Goal: Answer question/provide support

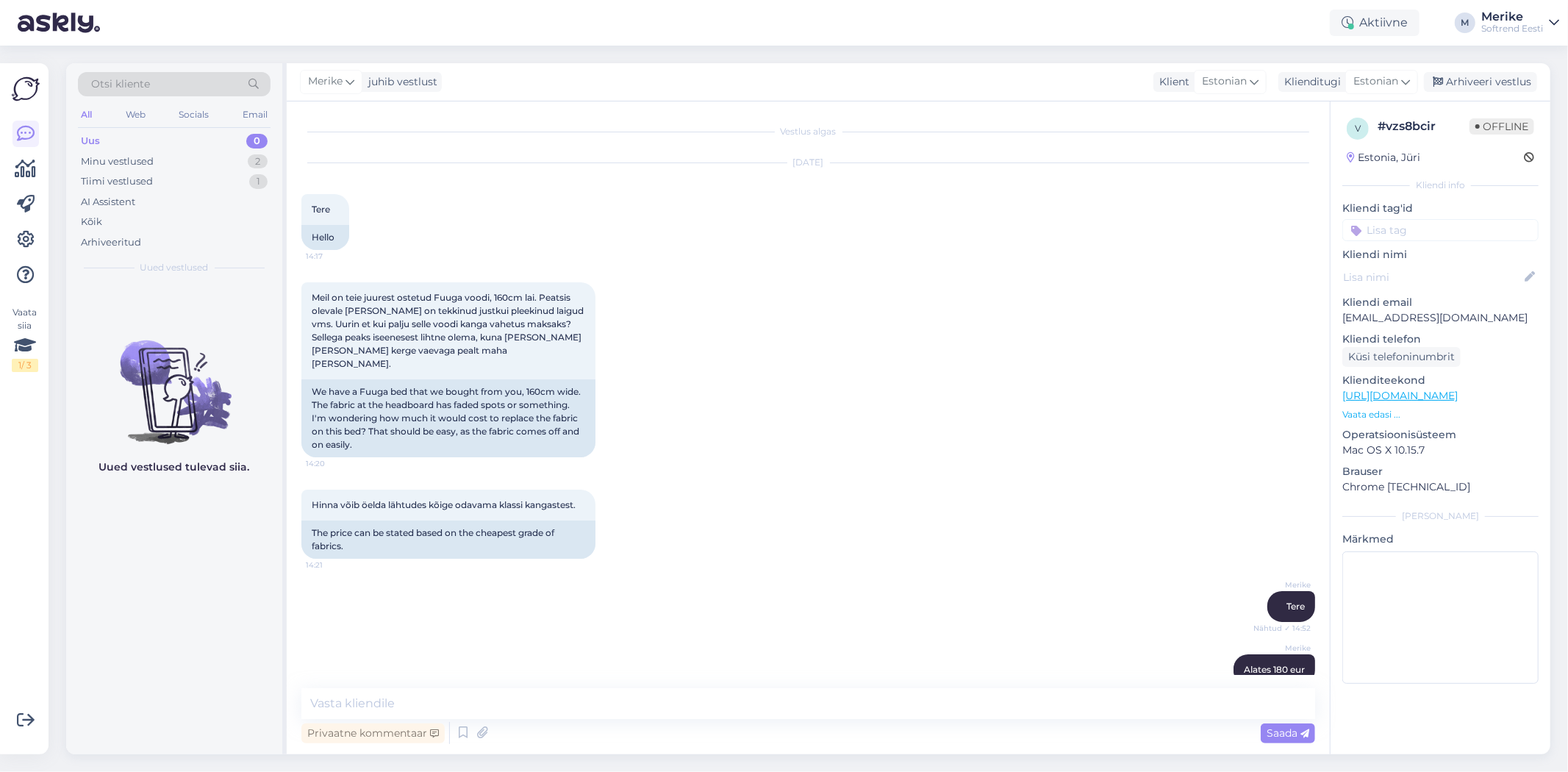
scroll to position [13, 0]
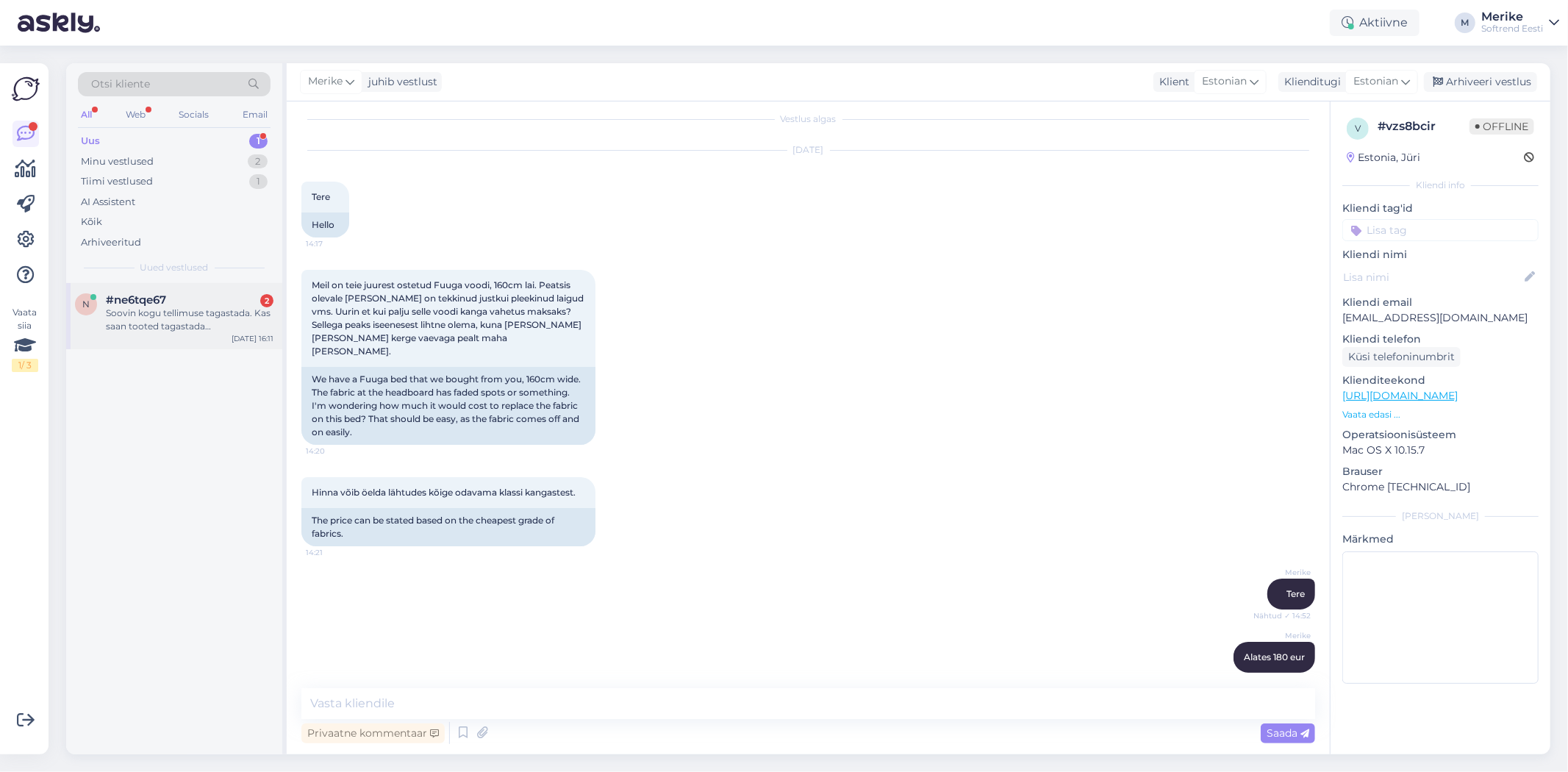
click at [176, 305] on div "#ne6tqe67 2" at bounding box center [190, 300] width 168 height 14
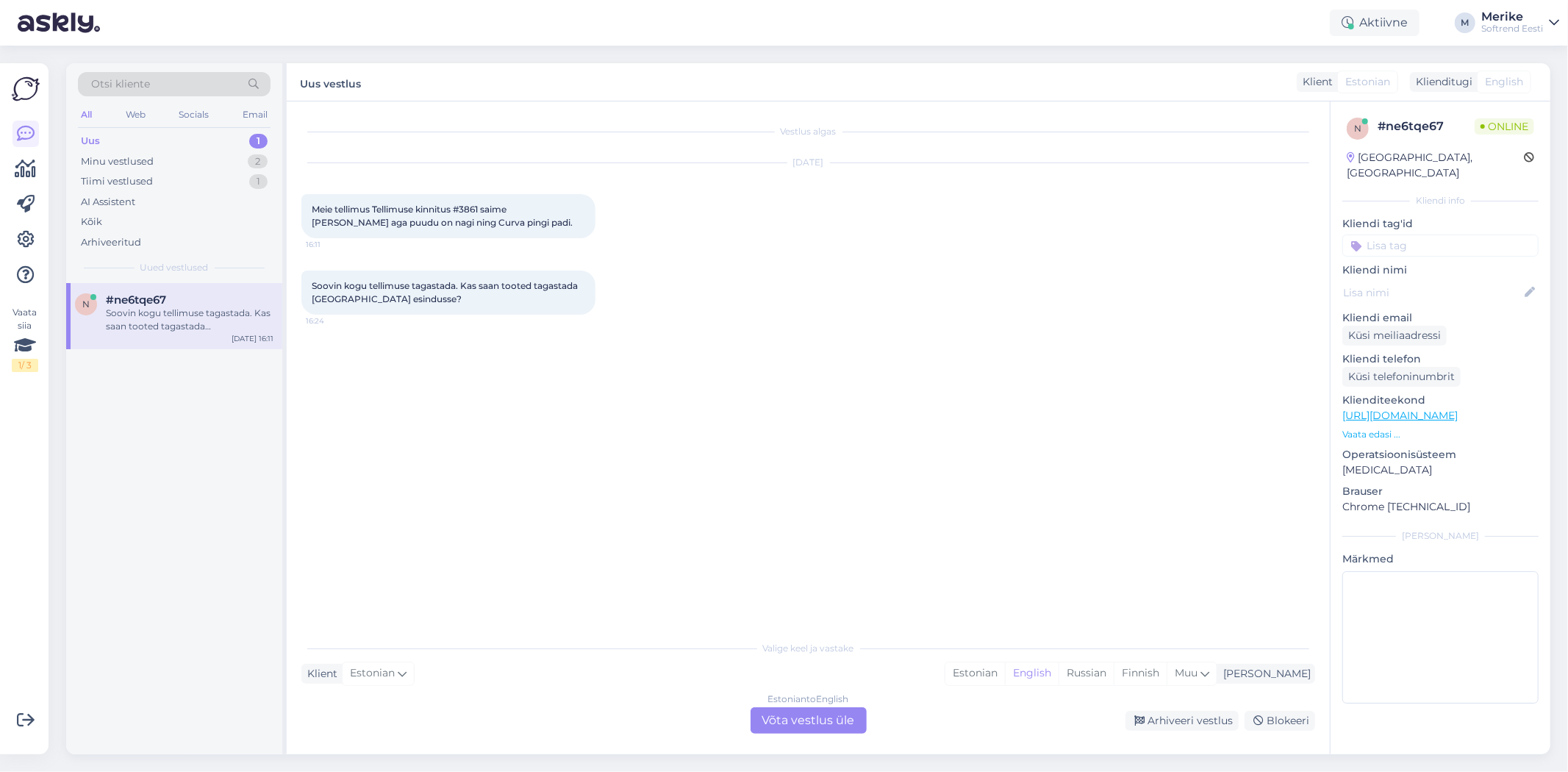
click at [826, 718] on div "Estonian to English Võta vestlus üle" at bounding box center [808, 720] width 116 height 26
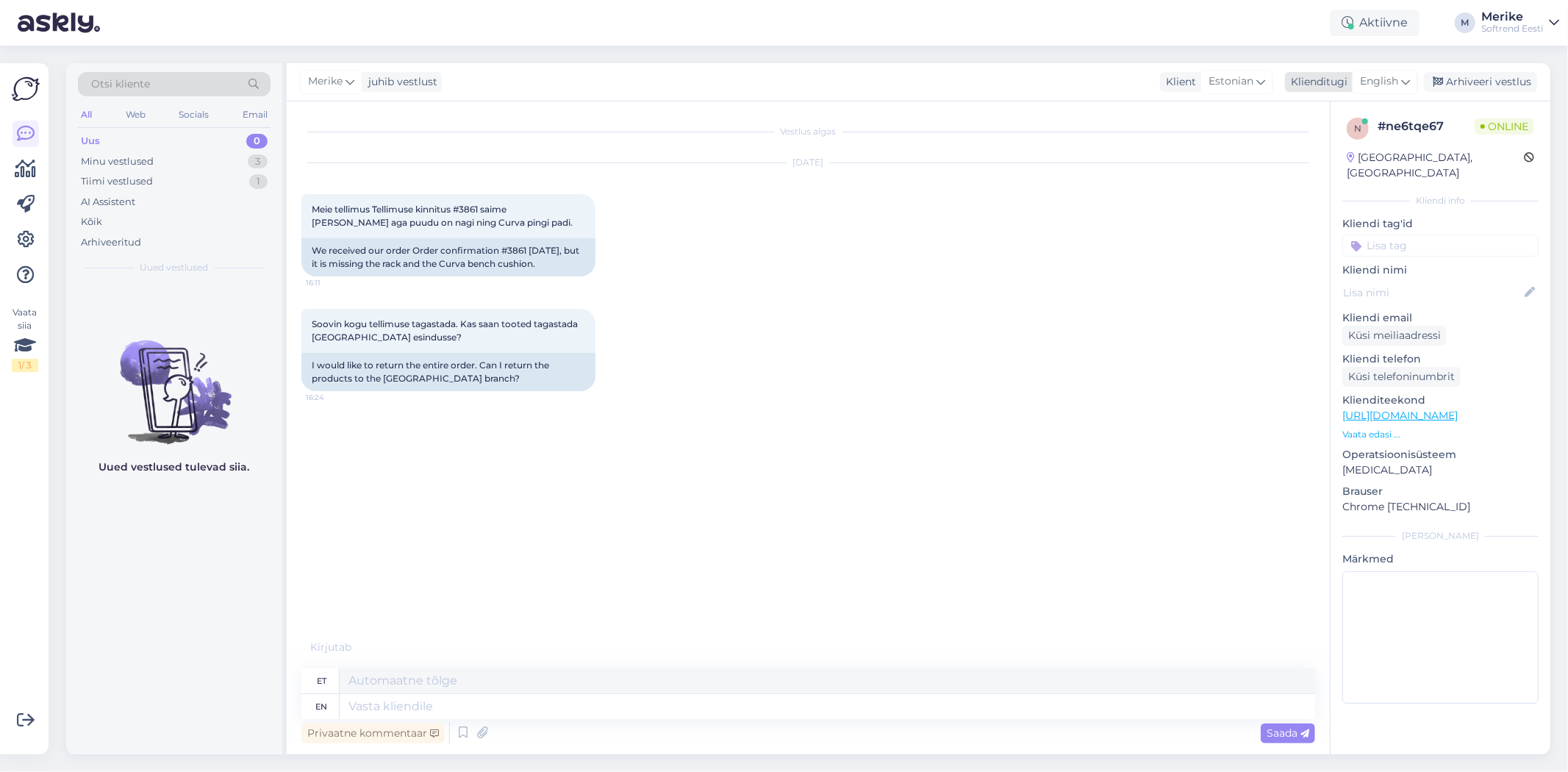
click at [1403, 81] on icon at bounding box center [1405, 81] width 8 height 16
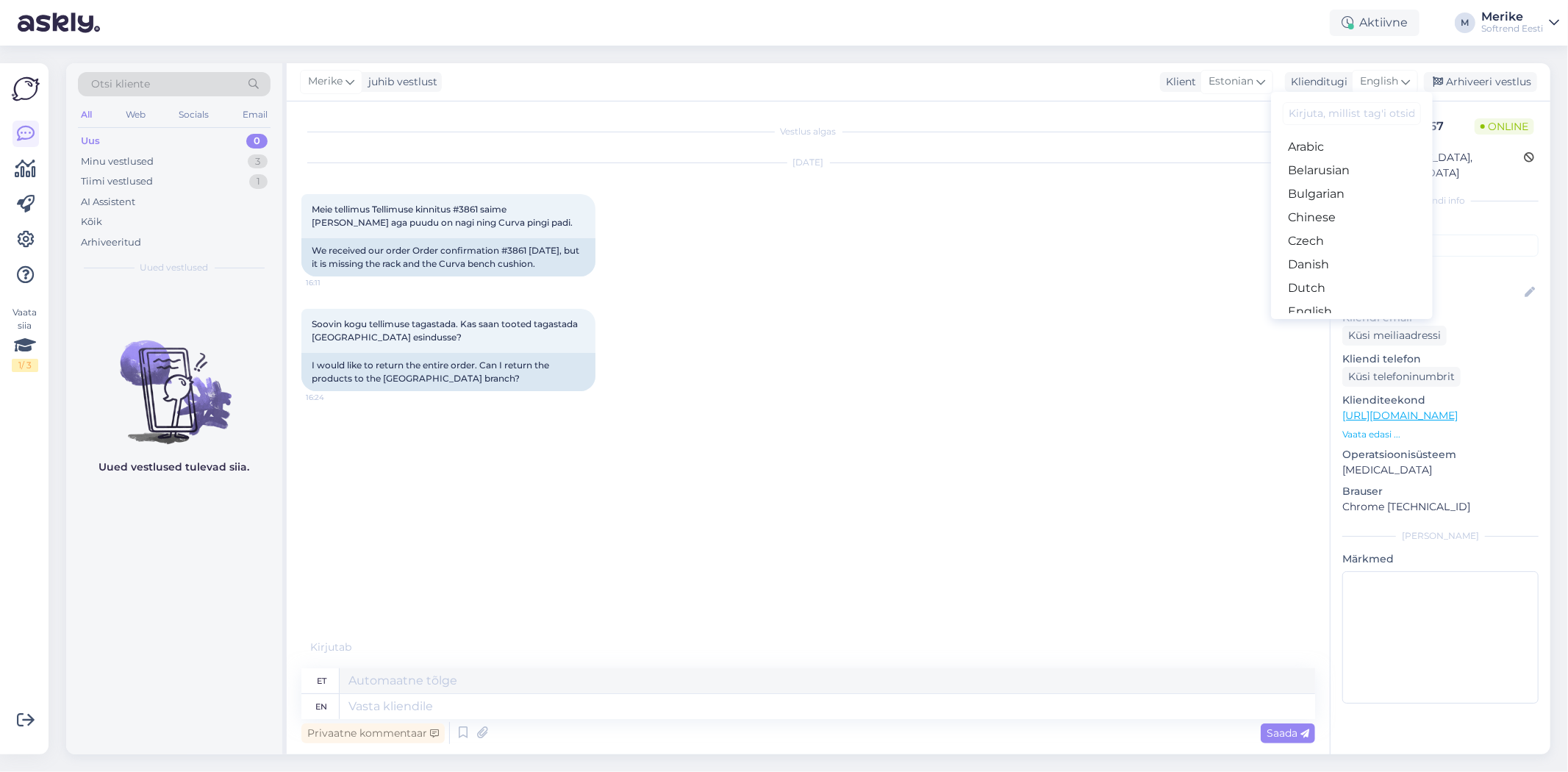
click at [1310, 323] on link "Estonian" at bounding box center [1352, 335] width 162 height 24
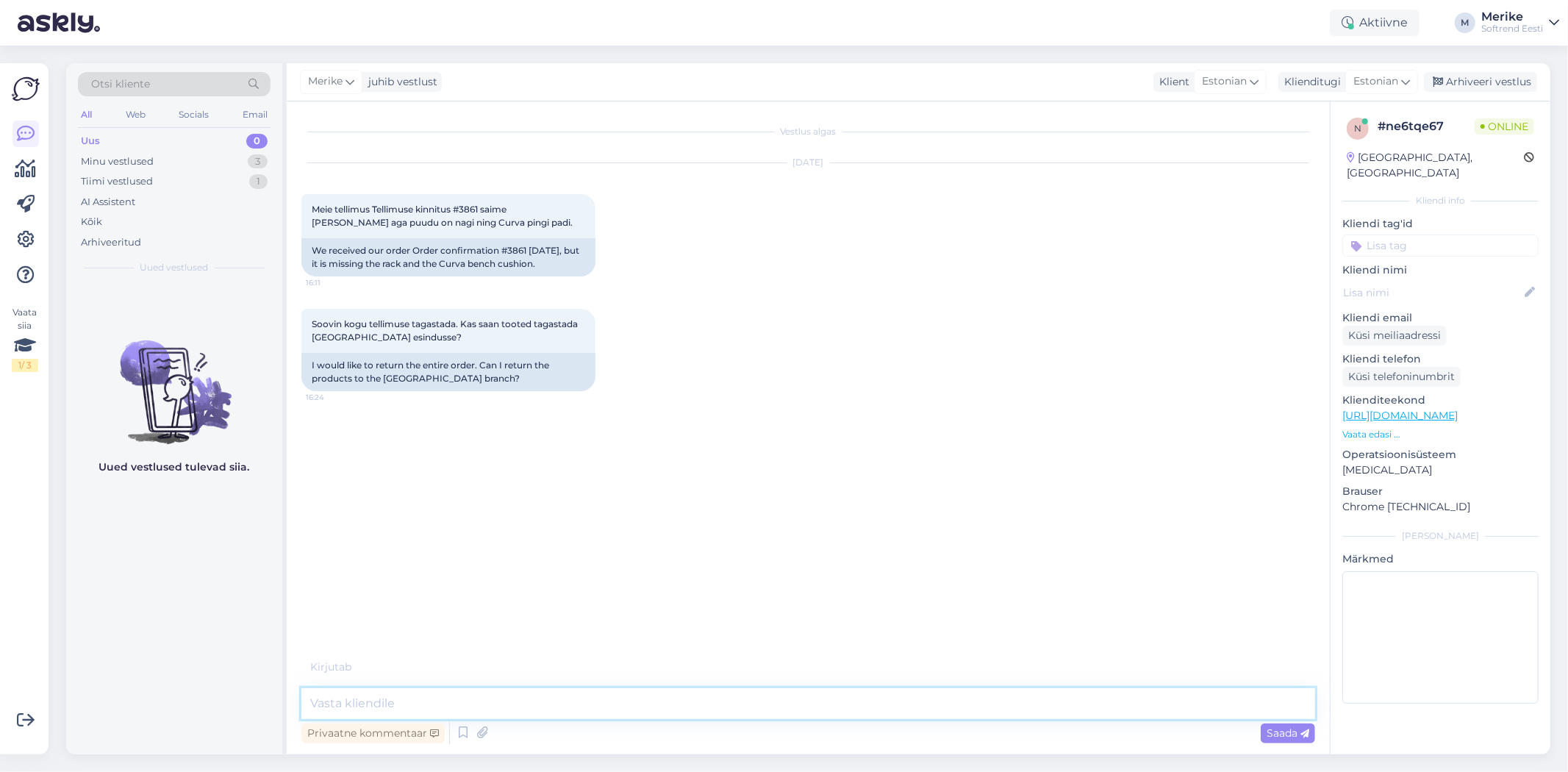
click at [342, 705] on textarea at bounding box center [808, 704] width 1014 height 31
type textarea "Tere"
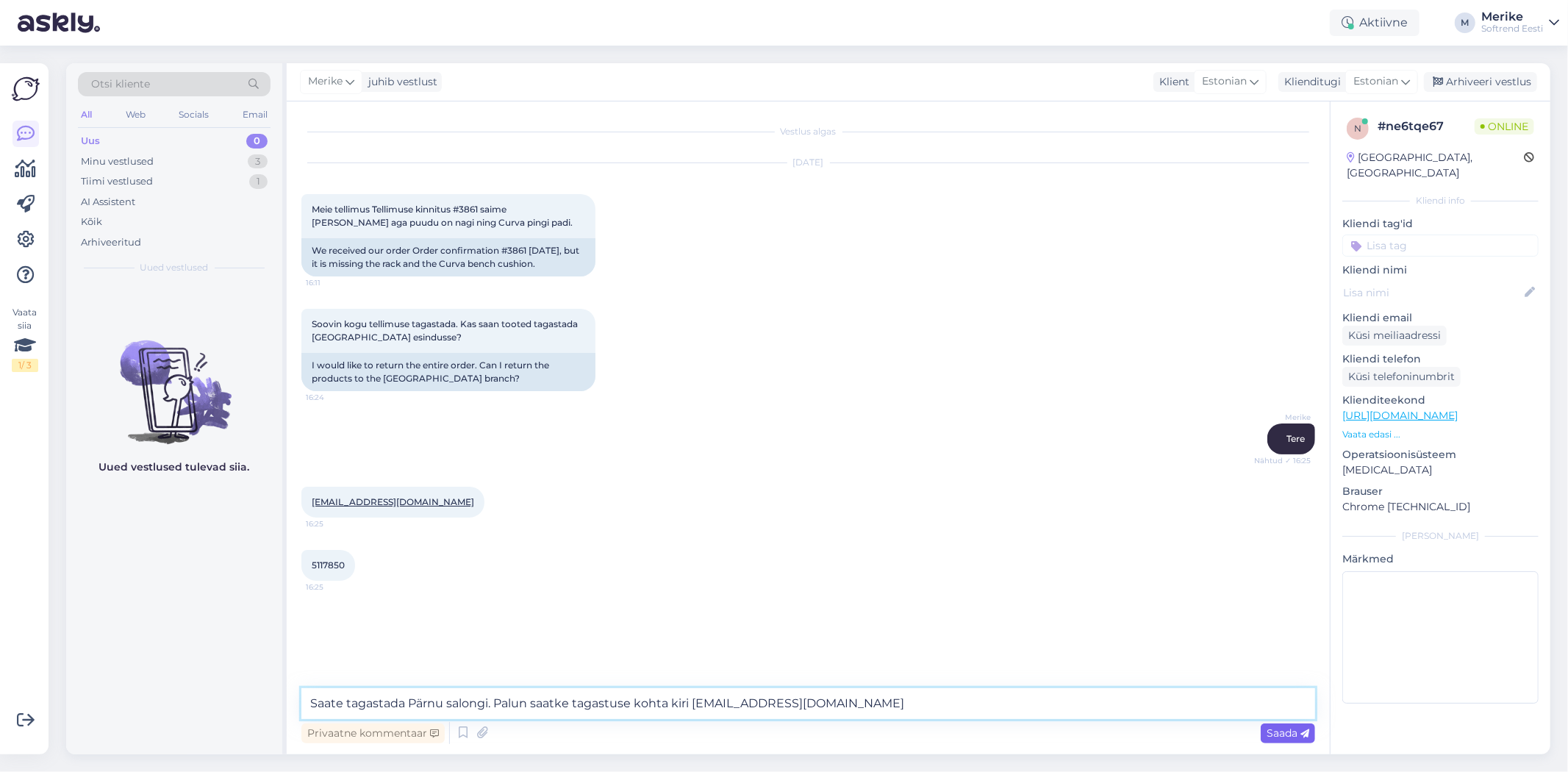
type textarea "Saate tagastada Pärnu salongi. Palun saatke tagastuse kohta kiri [EMAIL_ADDRESS…"
click at [1286, 733] on span "Saada" at bounding box center [1288, 734] width 42 height 14
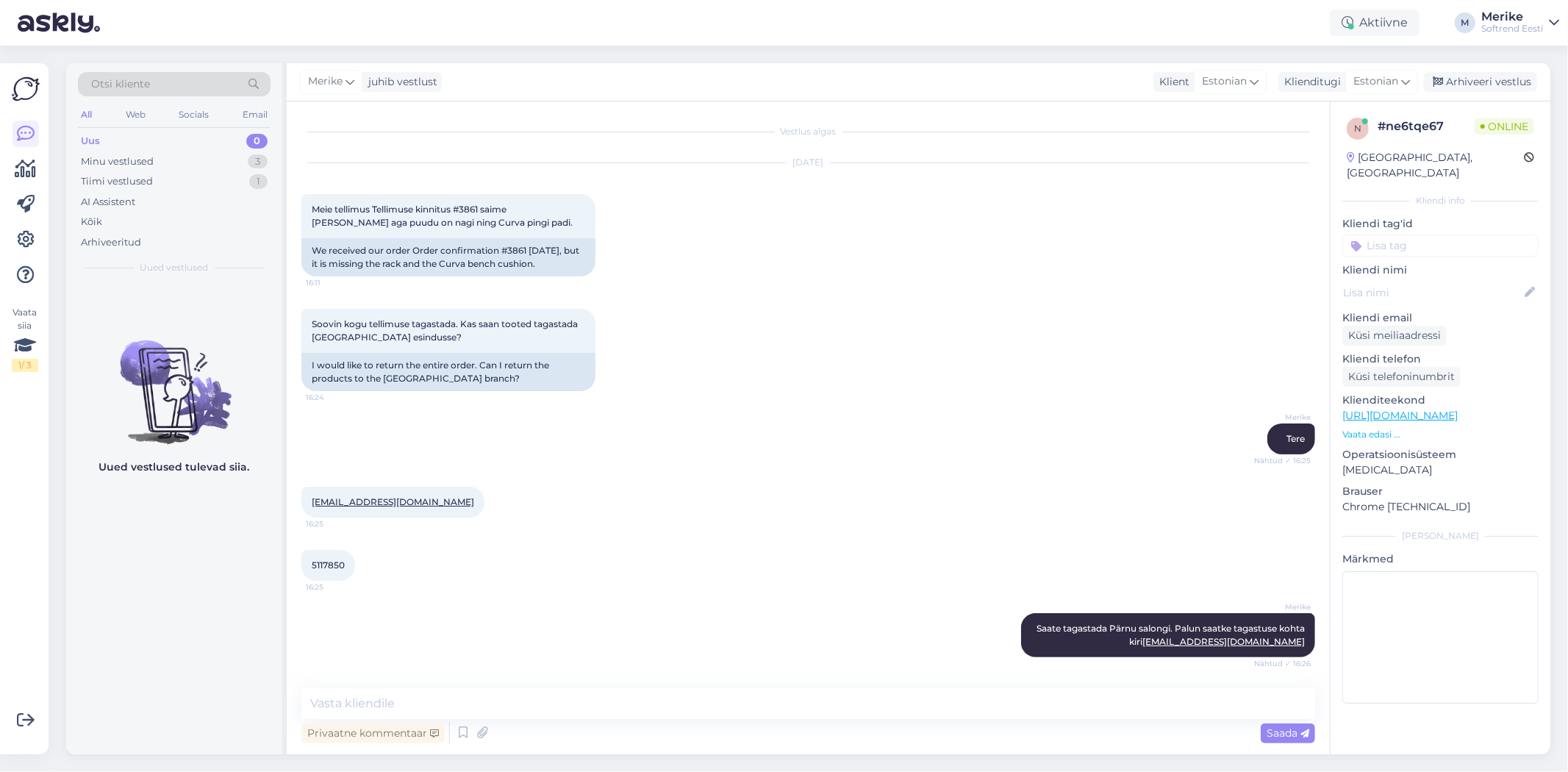
scroll to position [61, 0]
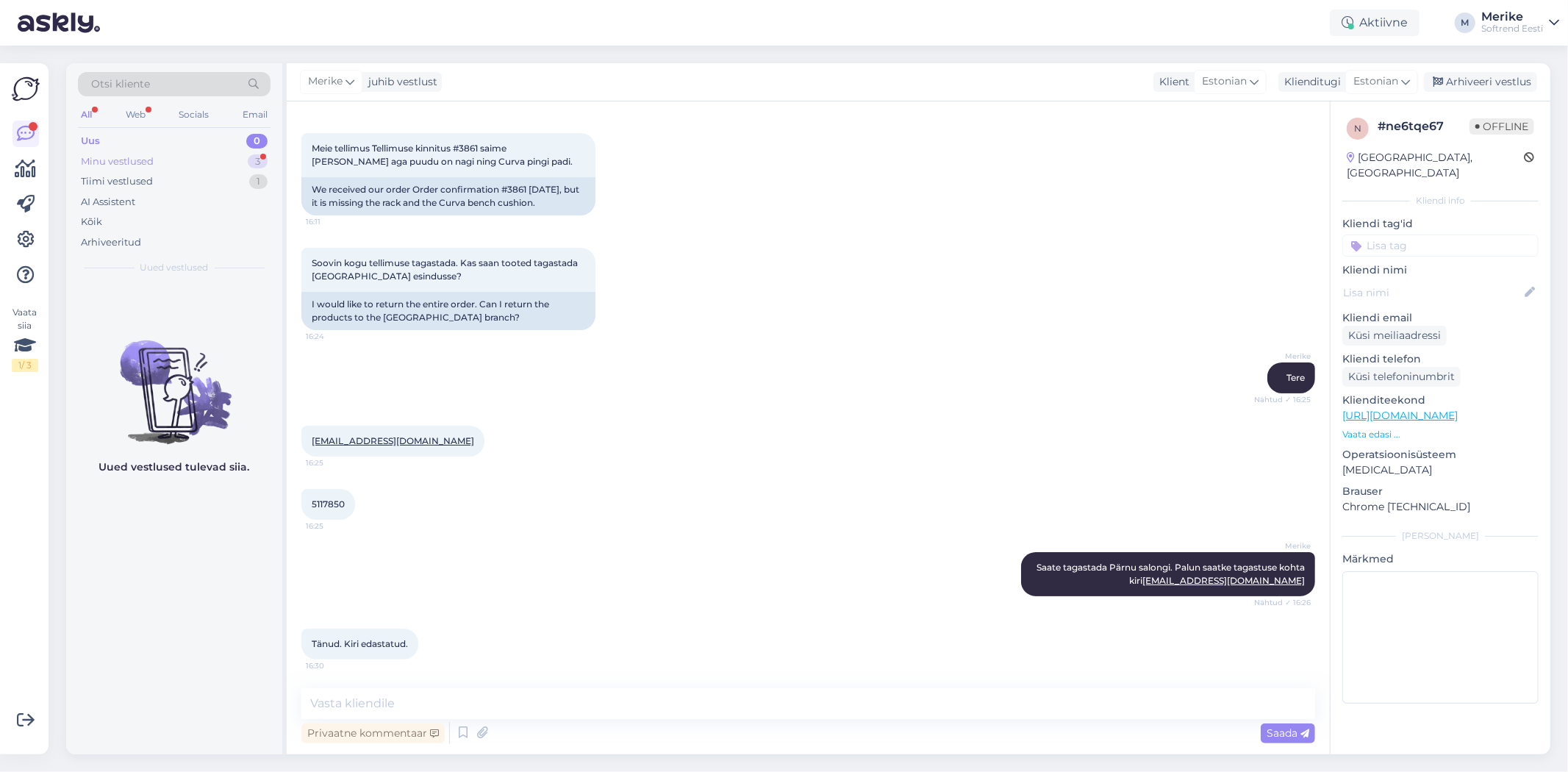
click at [130, 163] on div "Minu vestlused" at bounding box center [117, 161] width 73 height 14
